Goal: Navigation & Orientation: Find specific page/section

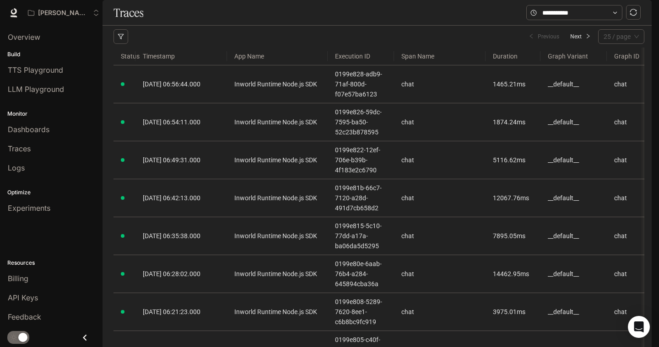
click at [637, 43] on span "25 / page" at bounding box center [620, 37] width 35 height 14
click at [625, 118] on div "200 / page" at bounding box center [621, 113] width 32 height 10
click at [45, 44] on link "Overview" at bounding box center [51, 36] width 95 height 17
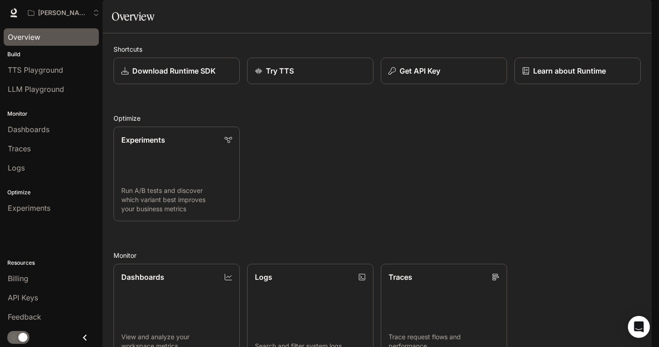
click at [62, 79] on li "TTS Playground" at bounding box center [51, 69] width 102 height 19
click at [60, 73] on span "TTS Playground" at bounding box center [35, 69] width 55 height 11
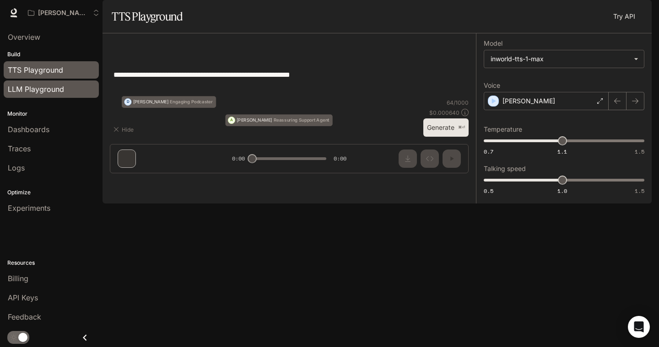
click at [55, 95] on link "LLM Playground" at bounding box center [51, 89] width 95 height 17
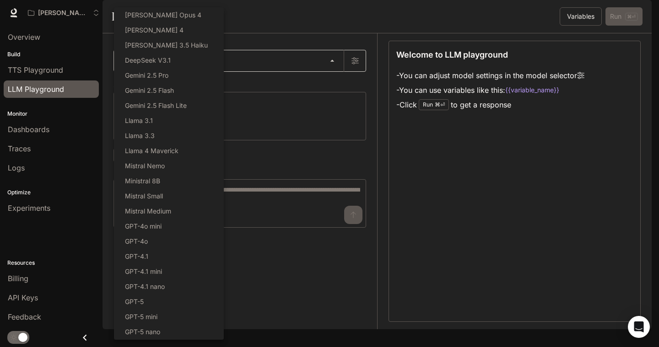
click at [327, 85] on body "Skip to main content Thanos's Workspace TTS TTS Runtime Runtime Documentation D…" at bounding box center [329, 173] width 659 height 347
click at [363, 107] on div at bounding box center [329, 173] width 659 height 347
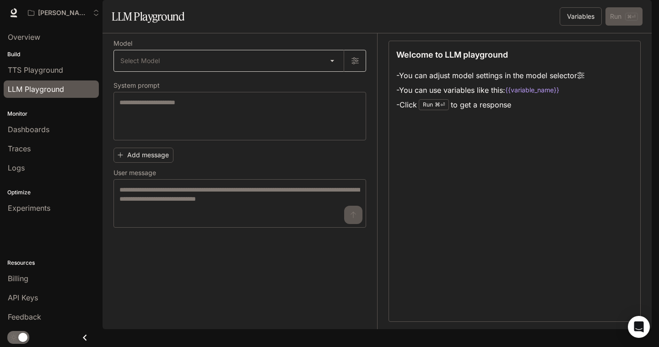
click at [333, 85] on body "Skip to main content Thanos's Workspace TTS TTS Runtime Runtime Documentation D…" at bounding box center [329, 173] width 659 height 347
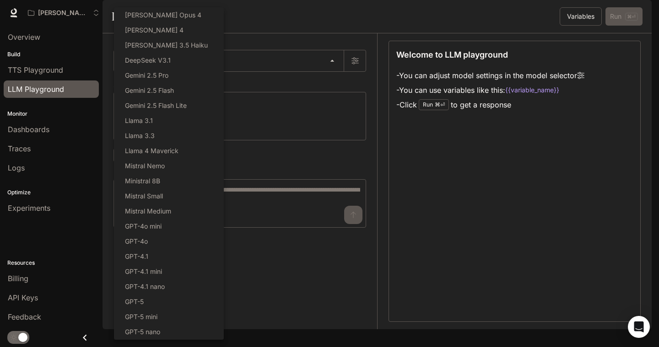
click at [332, 106] on div at bounding box center [329, 173] width 659 height 347
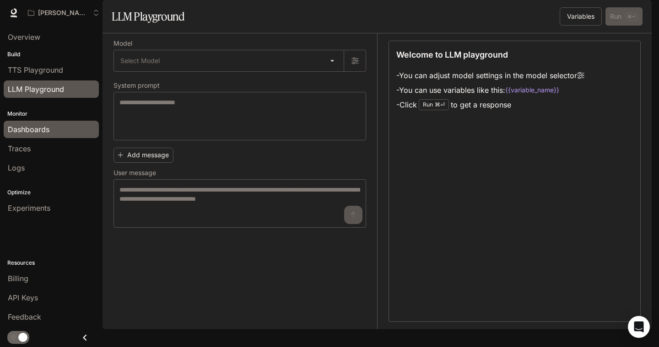
click at [57, 131] on div "Dashboards" at bounding box center [51, 129] width 87 height 11
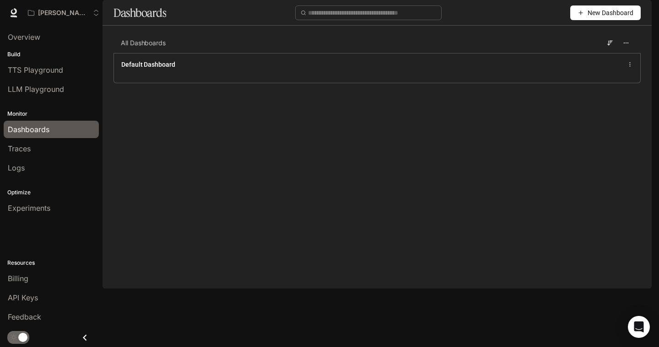
click at [523, 10] on span "TTS" at bounding box center [520, 12] width 12 height 11
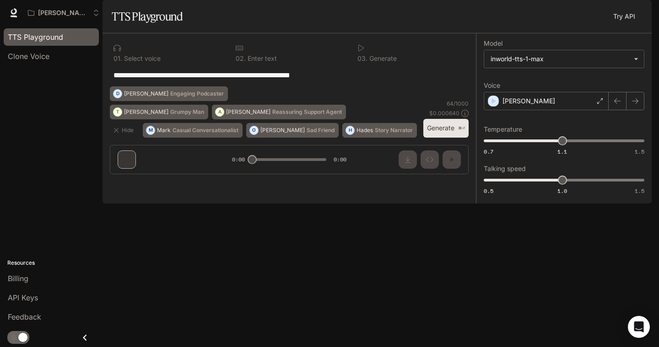
click at [552, 10] on span "Runtime" at bounding box center [552, 12] width 24 height 11
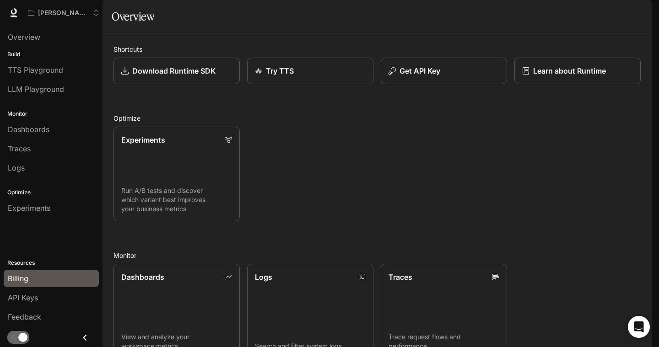
click at [36, 279] on div "Billing" at bounding box center [51, 278] width 87 height 11
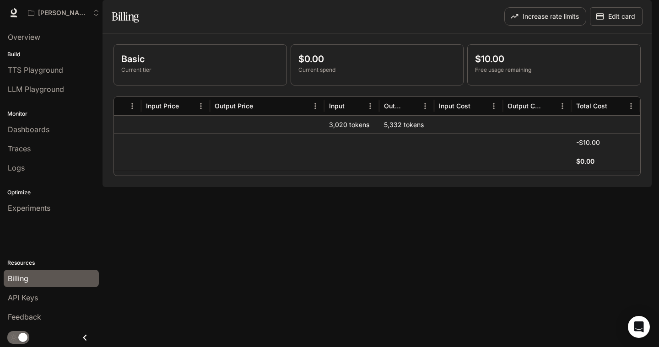
scroll to position [0, 222]
click at [92, 41] on div "Overview" at bounding box center [51, 37] width 87 height 11
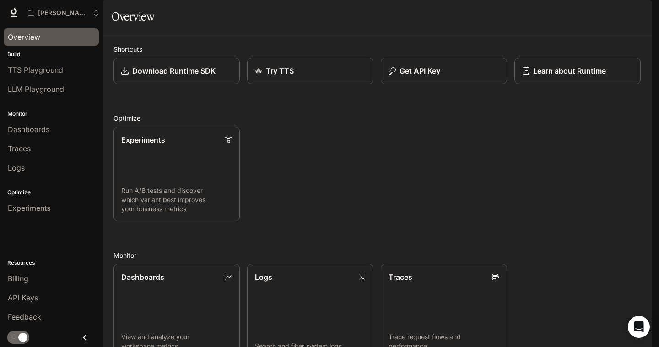
click at [579, 262] on div "Shortcuts Download Runtime SDK Try TTS Get API Key Learn about Runtime Optimize…" at bounding box center [376, 269] width 527 height 451
